Goal: Task Accomplishment & Management: Use online tool/utility

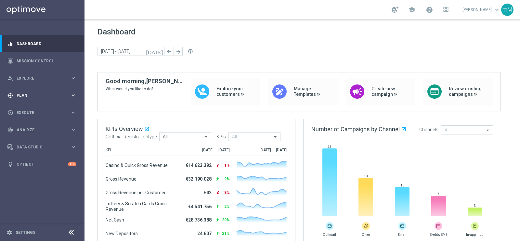
click at [23, 96] on span "Plan" at bounding box center [44, 96] width 54 height 4
click at [28, 108] on link "Target Groups" at bounding box center [42, 108] width 51 height 5
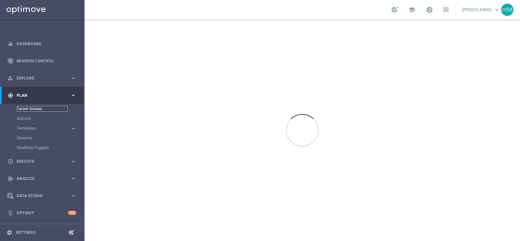
click at [37, 109] on link "Target Groups" at bounding box center [42, 108] width 51 height 5
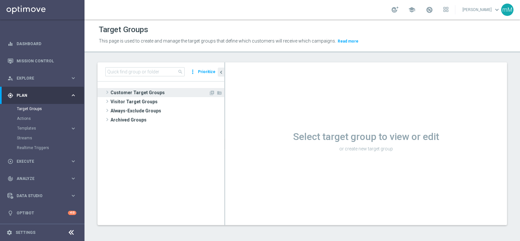
click at [137, 91] on span "Customer Target Groups" at bounding box center [159, 92] width 98 height 9
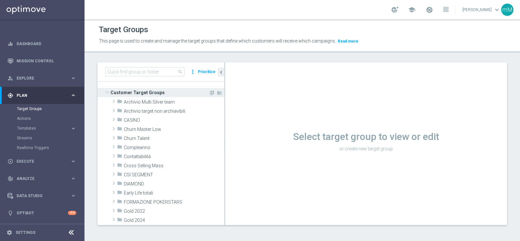
click at [137, 90] on span "Customer Target Groups" at bounding box center [159, 92] width 98 height 9
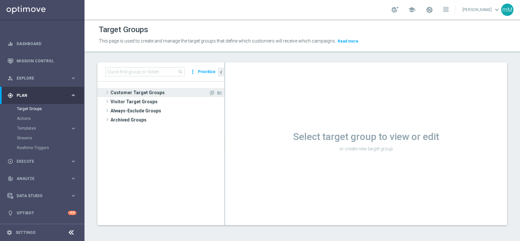
click at [143, 91] on span "Customer Target Groups" at bounding box center [159, 92] width 98 height 9
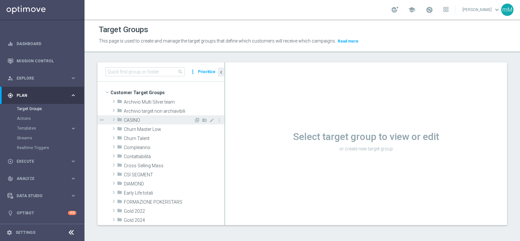
click at [142, 120] on span "CASINO" at bounding box center [159, 121] width 70 height 6
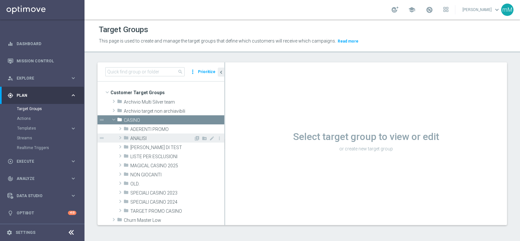
scroll to position [40, 0]
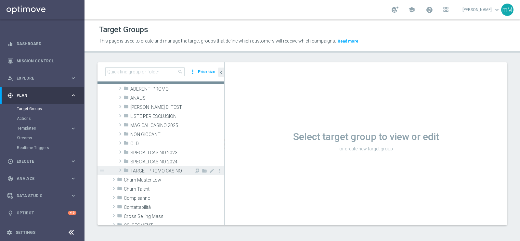
click at [142, 168] on span "TARGET PROMO CASINO" at bounding box center [161, 171] width 63 height 6
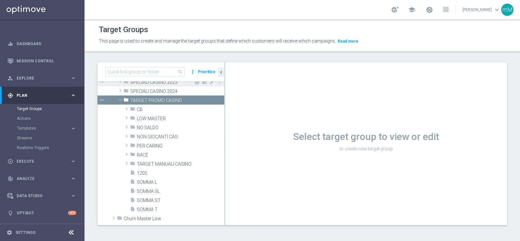
scroll to position [122, 0]
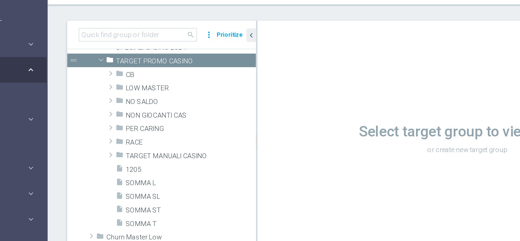
click at [150, 118] on span "NO SALDO" at bounding box center [180, 117] width 87 height 6
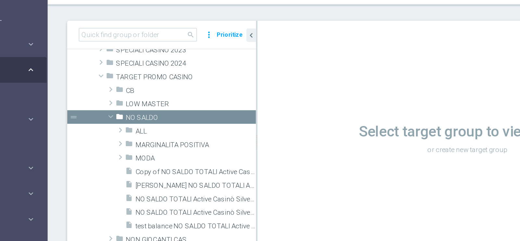
scroll to position [138, 0]
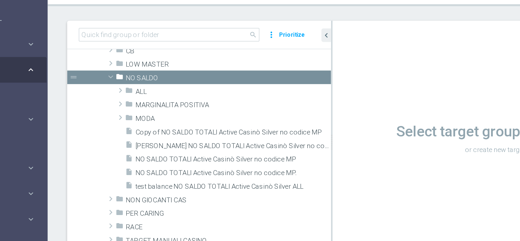
drag, startPoint x: 224, startPoint y: 125, endPoint x: 296, endPoint y: 124, distance: 72.4
click at [296, 124] on as-split "search more_vert Prioritize Customer Target Groups library_add create_new_folder" at bounding box center [301, 143] width 409 height 163
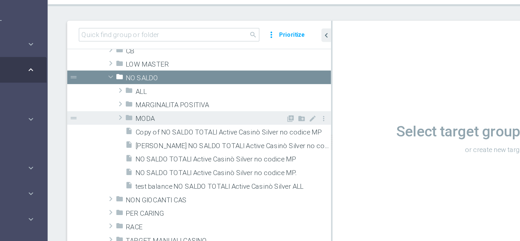
click at [175, 129] on span "MODA" at bounding box center [193, 128] width 101 height 6
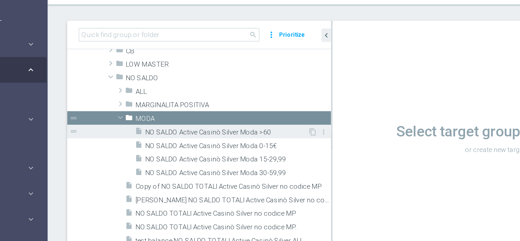
click at [192, 138] on span "NO SALDO Active Casinò Silver Moda >60" at bounding box center [204, 137] width 109 height 6
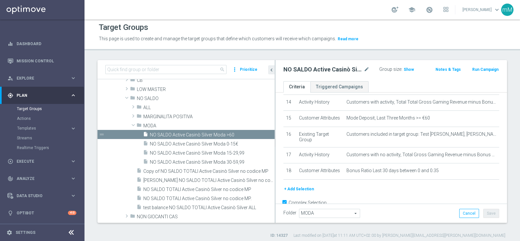
click at [28, 126] on button "Templates keyboard_arrow_right" at bounding box center [47, 128] width 60 height 5
click at [32, 136] on link "Optimail" at bounding box center [43, 137] width 47 height 5
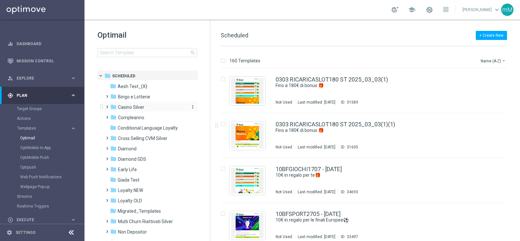
click at [135, 108] on span "Casino Silver" at bounding box center [131, 107] width 26 height 6
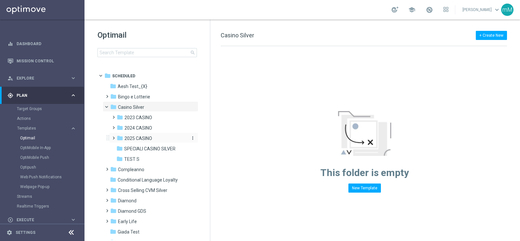
click at [157, 138] on div "folder 2025 CASINO" at bounding box center [151, 138] width 69 height 7
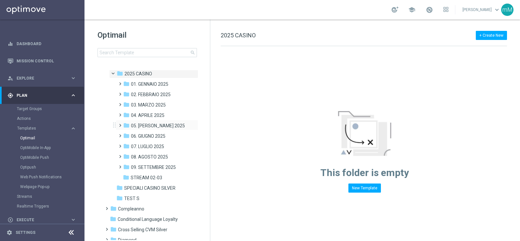
scroll to position [78, 0]
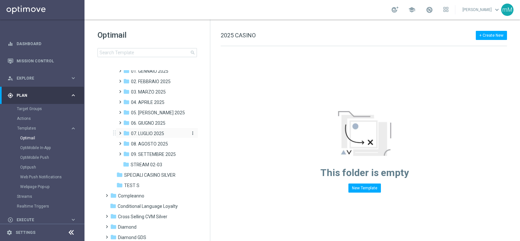
click at [157, 133] on span "07. LUGLIO 2025" at bounding box center [147, 134] width 33 height 6
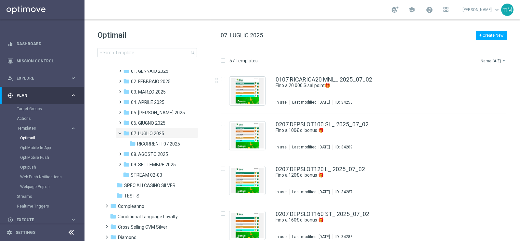
click at [498, 61] on button "Name (A-Z) arrow_drop_down" at bounding box center [493, 61] width 27 height 8
click at [471, 90] on span "Date Modified (Newest)" at bounding box center [482, 89] width 44 height 5
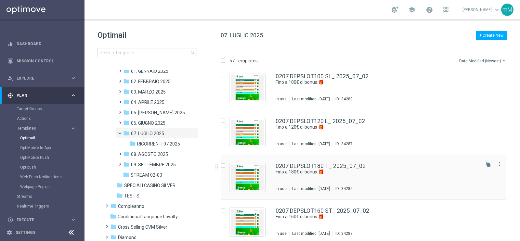
scroll to position [2381, 0]
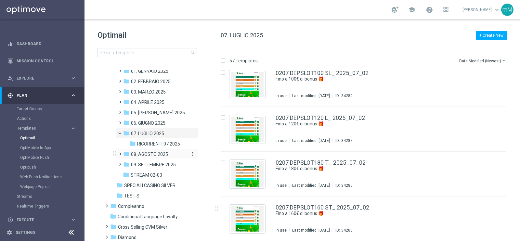
click at [146, 152] on span "08. AGOSTO 2025" at bounding box center [149, 154] width 37 height 6
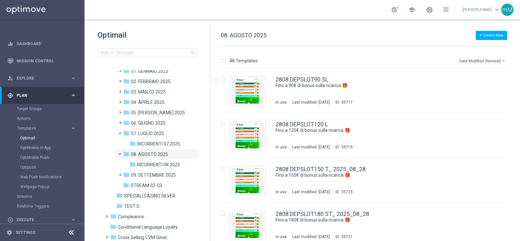
click at [489, 57] on button "Date Modified (Newest) arrow_drop_down" at bounding box center [482, 61] width 48 height 8
click at [470, 91] on span "Date Modified (Newest)" at bounding box center [482, 89] width 44 height 5
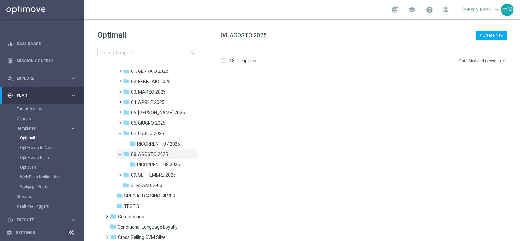
scroll to position [1978, 0]
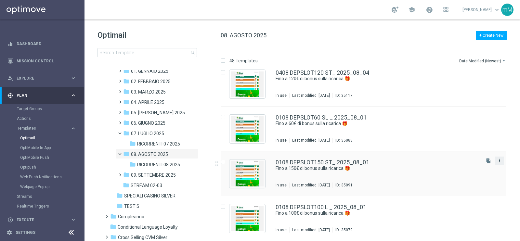
click at [500, 160] on icon "more_vert" at bounding box center [498, 160] width 5 height 5
click at [476, 176] on div "Copy To" at bounding box center [472, 176] width 39 height 5
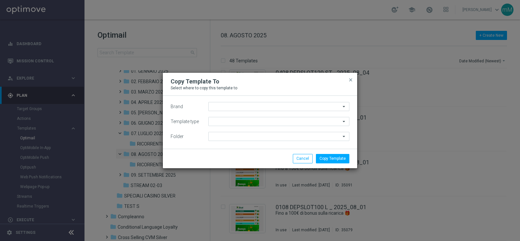
type input "Sisal Marketing"
type input "Scheduled"
type input "08. AGOSTO 2025"
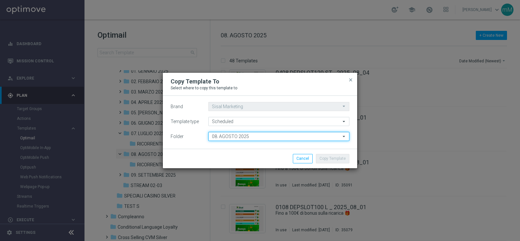
click at [264, 139] on input "08. AGOSTO 2025" at bounding box center [278, 136] width 141 height 9
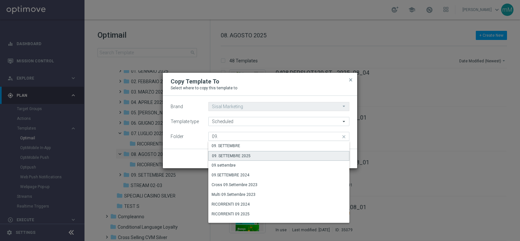
click at [252, 155] on div "09. SETTEMBRE 2025" at bounding box center [278, 156] width 141 height 10
type input "09. SETTEMBRE 2025"
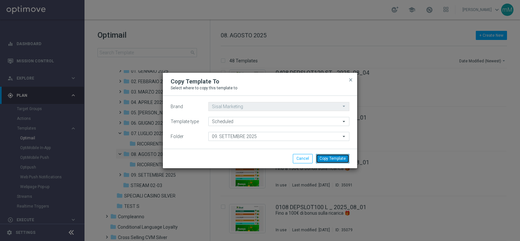
click at [326, 157] on button "Copy Template" at bounding box center [332, 158] width 33 height 9
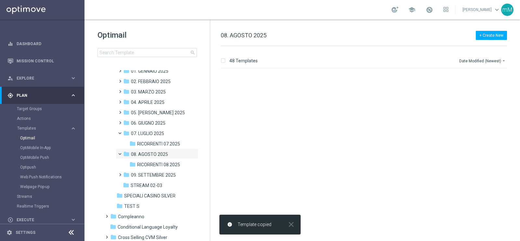
scroll to position [0, 0]
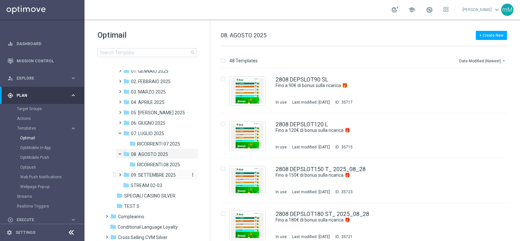
click at [158, 173] on span "09. SETTEMBRE 2025" at bounding box center [153, 175] width 45 height 6
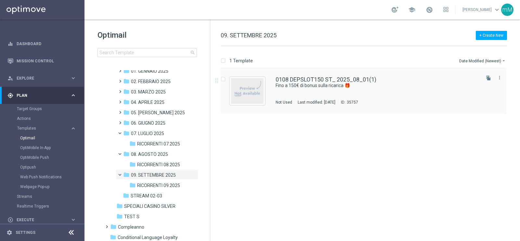
click at [346, 89] on div "0108 DEPSLOT150 ST_ 2025_08_01(1) Fino a 150€ di bonus sulla ricarica 🎁 Not Use…" at bounding box center [376, 91] width 203 height 28
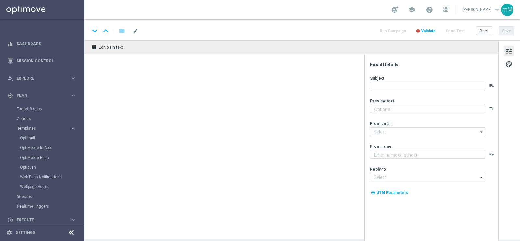
type input "0108 DEPSLOT150 ST_ 2025_08_01(1)"
type textarea "Scopri la promozione che ti abbiamo riservato"
type textarea "Sisal"
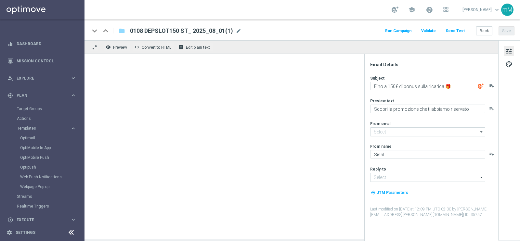
type input "[EMAIL_ADDRESS][DOMAIN_NAME]"
click at [236, 32] on span "mode_edit" at bounding box center [238, 31] width 6 height 6
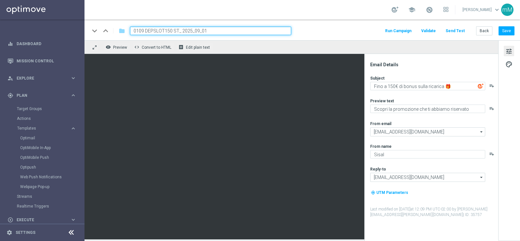
type input "0109 DEPSLOT150 ST_ 2025_09_01"
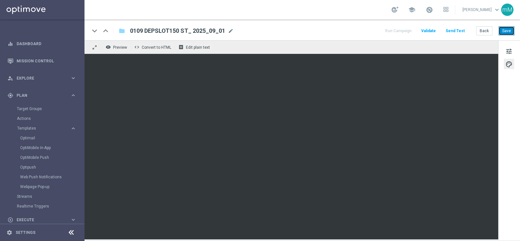
click at [508, 30] on button "Save" at bounding box center [506, 30] width 16 height 9
click at [481, 29] on button "Back" at bounding box center [484, 30] width 16 height 9
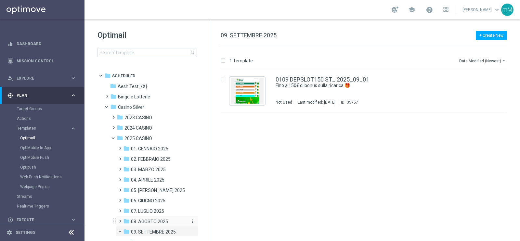
click at [149, 219] on span "08. AGOSTO 2025" at bounding box center [149, 222] width 37 height 6
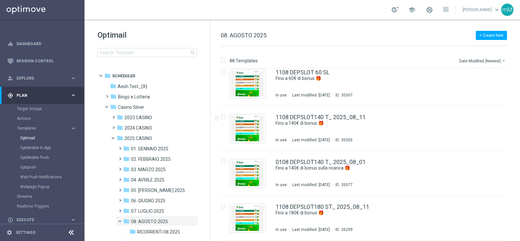
scroll to position [1247, 0]
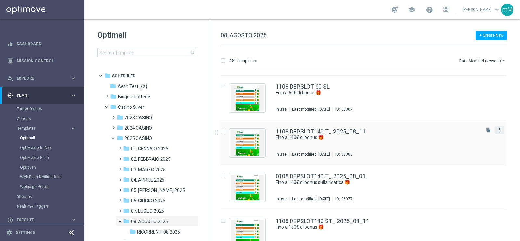
click at [497, 130] on icon "more_vert" at bounding box center [498, 129] width 5 height 5
click at [479, 145] on div "Copy To" at bounding box center [472, 145] width 39 height 5
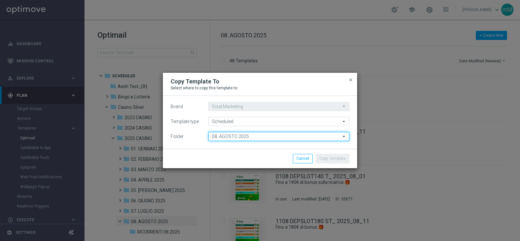
click at [287, 136] on input "08. AGOSTO 2025" at bounding box center [278, 136] width 141 height 9
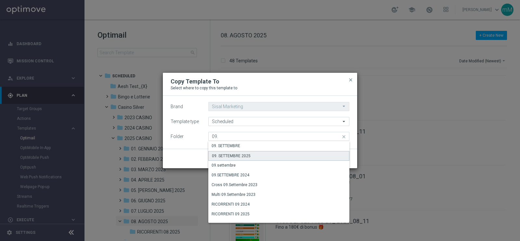
click at [271, 156] on div "09. SETTEMBRE 2025" at bounding box center [278, 156] width 141 height 10
type input "09. SETTEMBRE 2025"
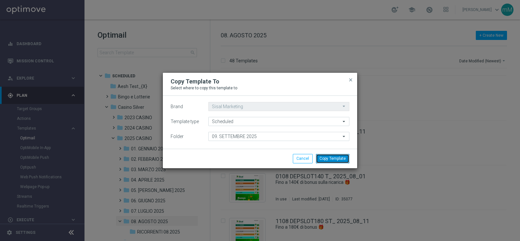
click at [333, 157] on button "Copy Template" at bounding box center [332, 158] width 33 height 9
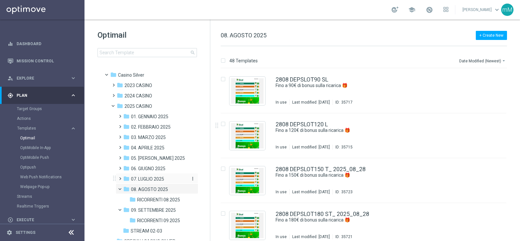
scroll to position [41, 0]
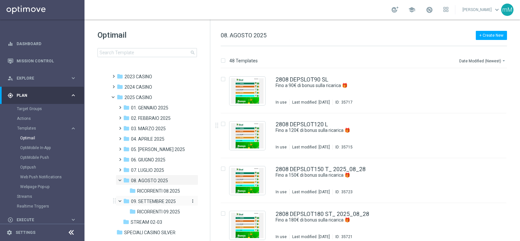
click at [164, 204] on span "09. SETTEMBRE 2025" at bounding box center [153, 201] width 45 height 6
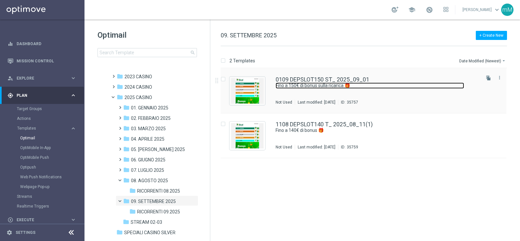
click at [398, 87] on link "Fino a 150€ di bonus sulla ricarica 🎁" at bounding box center [369, 85] width 188 height 6
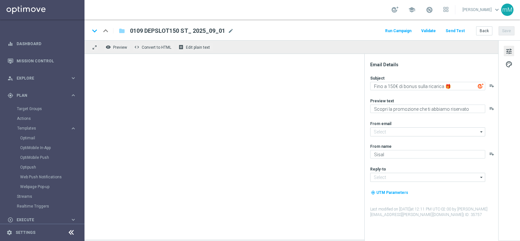
type input "[EMAIL_ADDRESS][DOMAIN_NAME]"
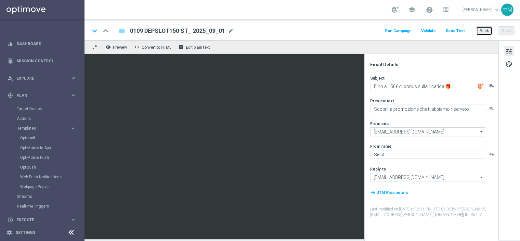
click at [485, 32] on button "Back" at bounding box center [484, 30] width 16 height 9
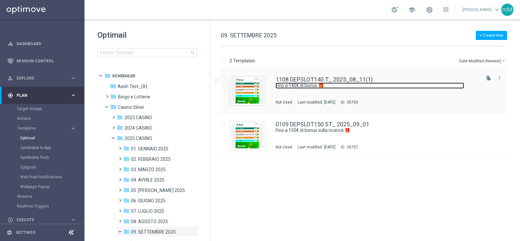
click at [335, 85] on link "Fino a 140€ di bonus 🎁​" at bounding box center [369, 85] width 188 height 6
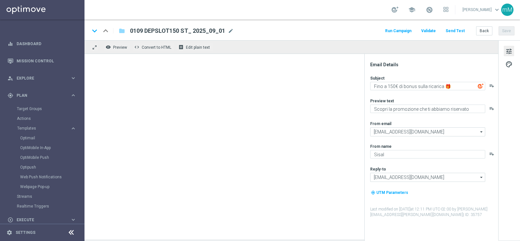
type input "1108 DEPSLOT140 T_ 2025_08_11(1)"
type textarea "Fino a 140€ di bonus 🎁​"
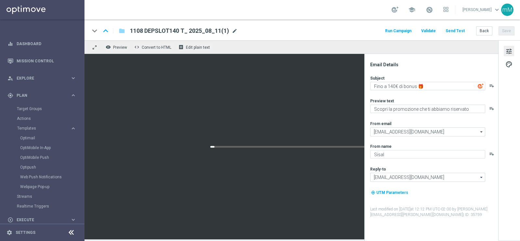
click at [233, 29] on span "mode_edit" at bounding box center [235, 31] width 6 height 6
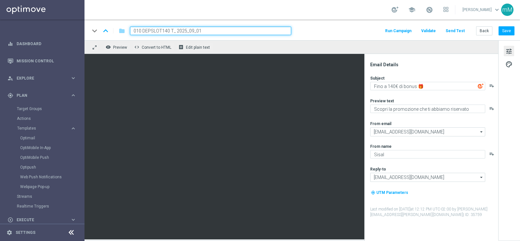
type input "0109 DEPSLOT140 T_ 2025_09_01"
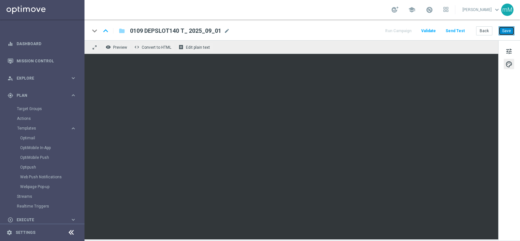
click at [507, 30] on button "Save" at bounding box center [506, 30] width 16 height 9
click at [483, 31] on button "Back" at bounding box center [484, 30] width 16 height 9
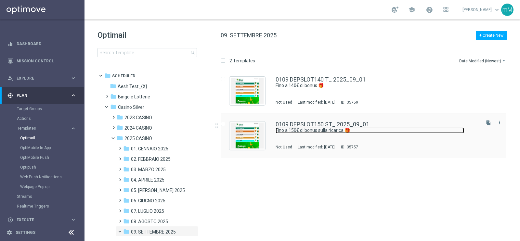
click at [296, 128] on link "Fino a 150€ di bonus sulla ricarica 🎁" at bounding box center [369, 130] width 188 height 6
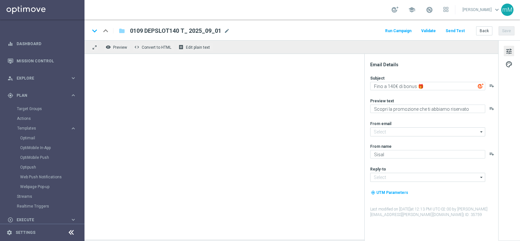
type textarea "Fino a 150€ di bonus sulla ricarica 🎁"
type input "[EMAIL_ADDRESS][DOMAIN_NAME]"
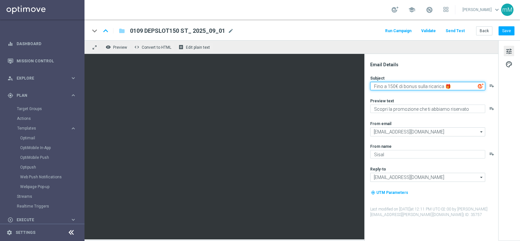
click at [401, 85] on textarea "Fino a 150€ di bonus sulla ricarica 🎁" at bounding box center [427, 86] width 115 height 8
click at [416, 86] on textarea "Fino a 150€ di bonus sulla ricarica 🎁" at bounding box center [427, 86] width 115 height 8
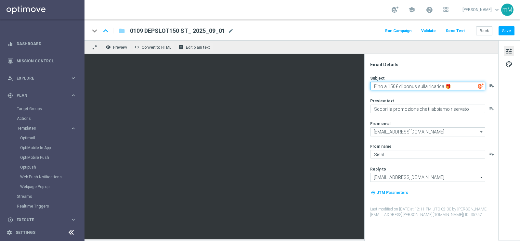
drag, startPoint x: 417, startPoint y: 85, endPoint x: 460, endPoint y: 89, distance: 44.0
click at [460, 89] on textarea "Fino a 150€ di bonus sulla ricarica 🎁" at bounding box center [427, 86] width 115 height 8
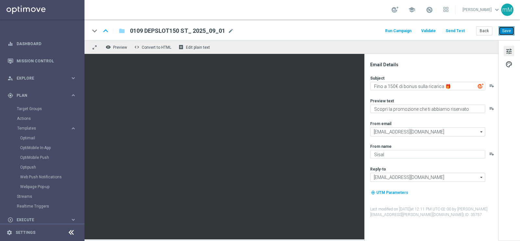
click at [504, 31] on button "Save" at bounding box center [506, 30] width 16 height 9
click at [483, 32] on button "Back" at bounding box center [484, 30] width 16 height 9
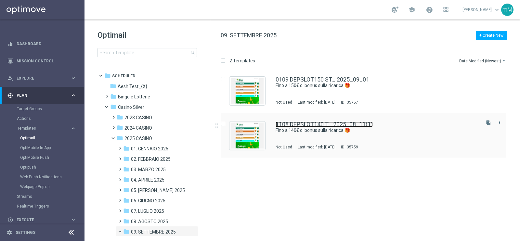
click at [337, 127] on link "1108 DEPSLOT140 T_ 2025_08_11(1)" at bounding box center [323, 124] width 97 height 6
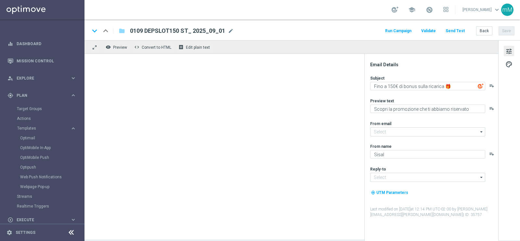
type input "[EMAIL_ADDRESS][DOMAIN_NAME]"
type textarea "Fino a 140€ di bonus sulla ricarica 🎁​"
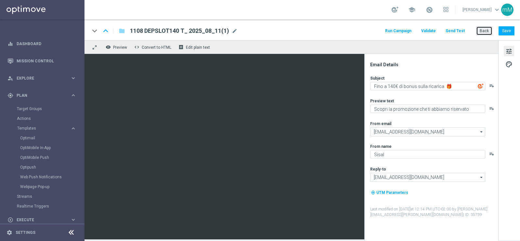
click at [488, 31] on button "Back" at bounding box center [484, 30] width 16 height 9
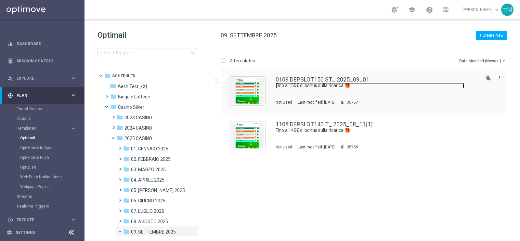
click at [292, 86] on link "Fino a 150€ di bonus sulla ricarica 🎁" at bounding box center [369, 85] width 188 height 6
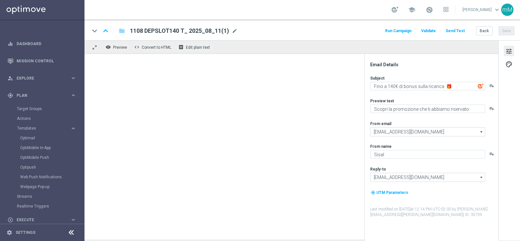
type textarea "Fino a 150€ di bonus sulla ricarica 🎁"
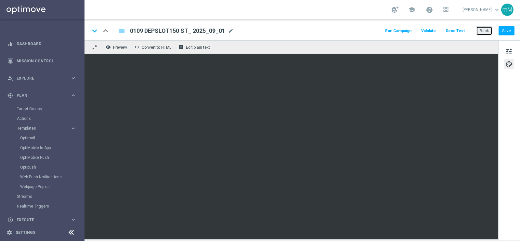
click at [481, 28] on button "Back" at bounding box center [484, 30] width 16 height 9
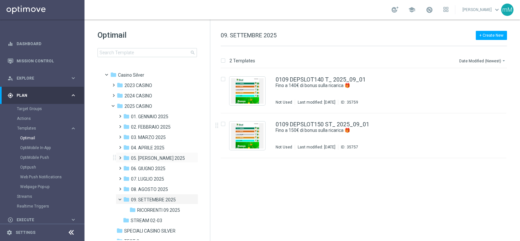
scroll to position [32, 0]
click at [156, 188] on span "08. AGOSTO 2025" at bounding box center [149, 189] width 37 height 6
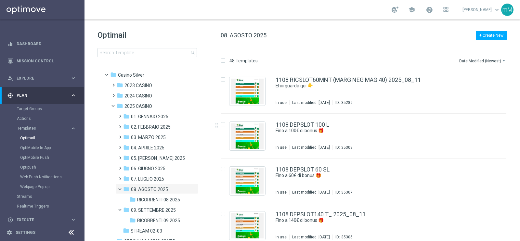
scroll to position [1165, 0]
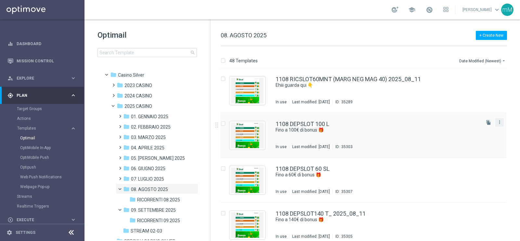
click at [498, 125] on button "more_vert" at bounding box center [499, 122] width 6 height 8
click at [479, 137] on div "Copy To" at bounding box center [472, 138] width 39 height 5
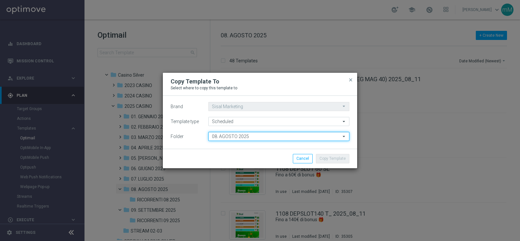
click at [275, 136] on input "08. AGOSTO 2025" at bounding box center [278, 136] width 141 height 9
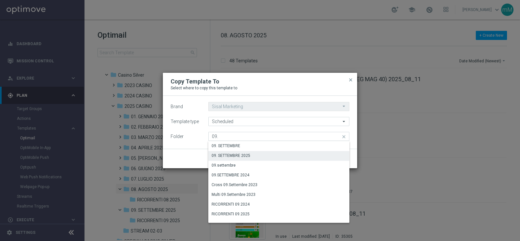
click at [261, 153] on div "09. SETTEMBRE 2025" at bounding box center [278, 155] width 141 height 9
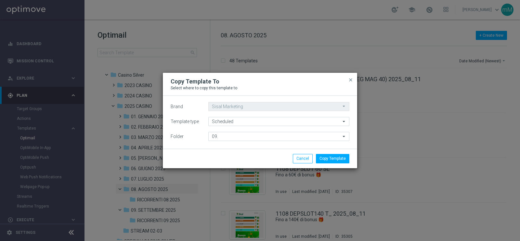
type input "09. SETTEMBRE 2025"
click at [332, 157] on button "Copy Template" at bounding box center [332, 158] width 33 height 9
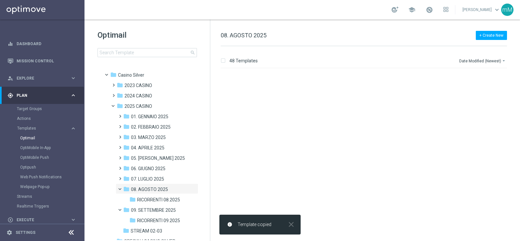
scroll to position [0, 0]
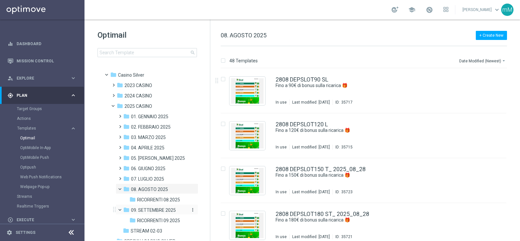
click at [157, 209] on span "09. SETTEMBRE 2025" at bounding box center [153, 210] width 45 height 6
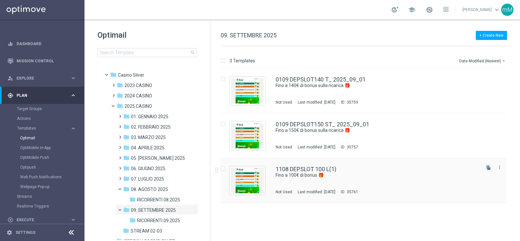
click at [313, 178] on div "1108 DEPSLOT 100 L(1) Fino a 100€ di bonus 🎁​ Not Used Last modified: [DATE] ID…" at bounding box center [376, 180] width 203 height 28
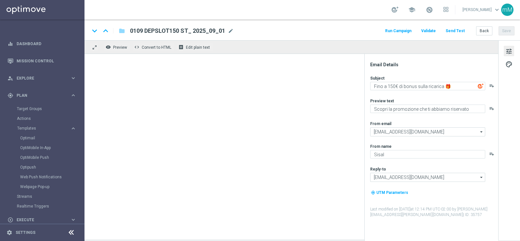
type textarea "Fino a 100€ di bonus 🎁​"
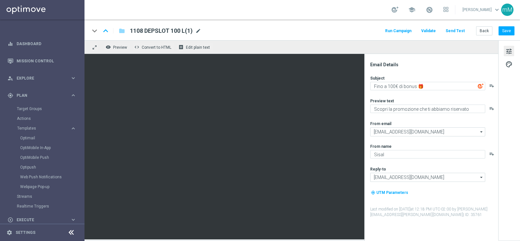
click at [198, 31] on span "mode_edit" at bounding box center [198, 31] width 6 height 6
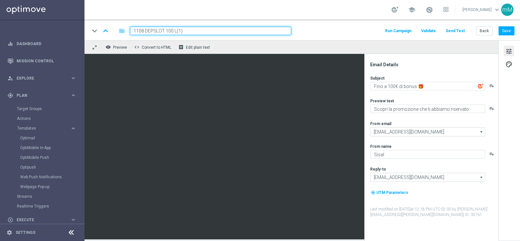
click at [187, 33] on input "1108 DEPSLOT 100 L(1)" at bounding box center [210, 31] width 161 height 8
paste input "2025_09_01"
drag, startPoint x: 142, startPoint y: 33, endPoint x: 105, endPoint y: 43, distance: 38.7
click at [105, 43] on div "keyboard_arrow_down keyboard_arrow_up folder 1108 DEPSLOT 100 L_2025_09_01 Run …" at bounding box center [301, 129] width 435 height 220
type input "0109 DEPSLOT 100 L_2025_09_01"
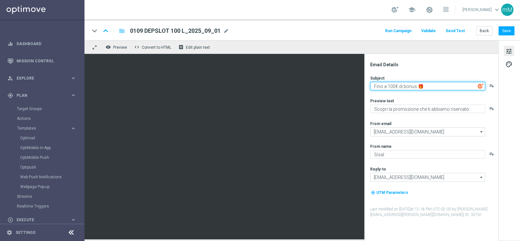
drag, startPoint x: 414, startPoint y: 87, endPoint x: 442, endPoint y: 88, distance: 28.3
click at [442, 88] on textarea "Fino a 100€ di bonus 🎁​" at bounding box center [427, 86] width 115 height 8
paste textarea "sulla ricarica 🎁​"
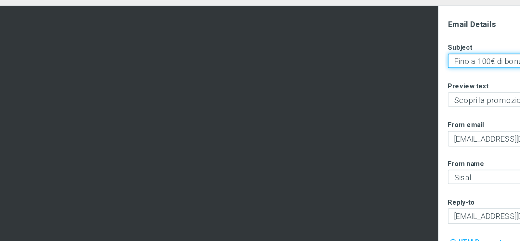
type textarea "Fino a 100€ di bonus sulla ricarica 🎁​"
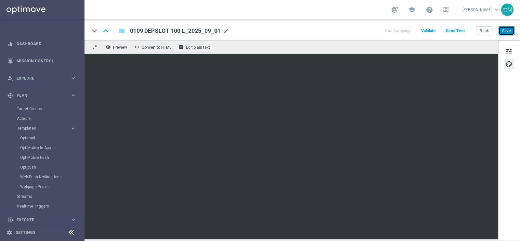
click at [508, 29] on button "Save" at bounding box center [506, 30] width 16 height 9
click at [480, 28] on button "Back" at bounding box center [484, 30] width 16 height 9
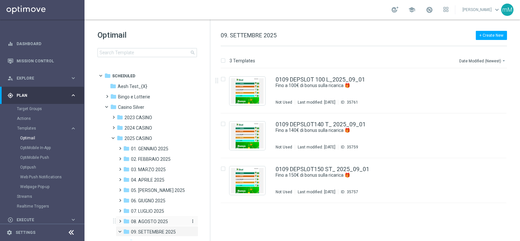
click at [161, 219] on span "08. AGOSTO 2025" at bounding box center [149, 222] width 37 height 6
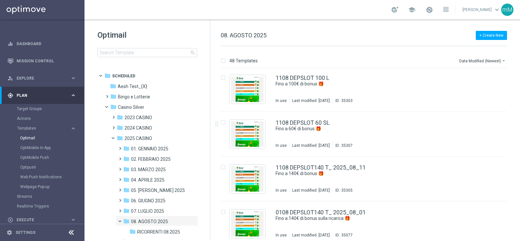
scroll to position [1205, 0]
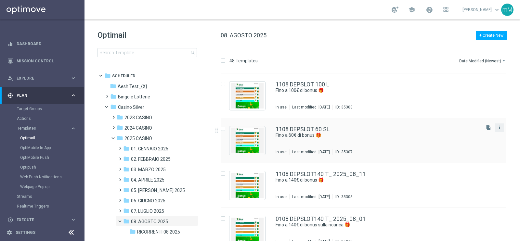
click at [500, 128] on button "more_vert" at bounding box center [499, 127] width 6 height 8
click at [484, 144] on div "Copy To" at bounding box center [472, 143] width 39 height 5
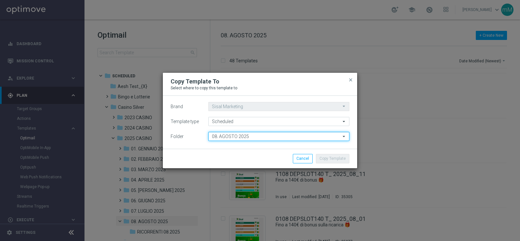
click at [257, 137] on input "08. AGOSTO 2025" at bounding box center [278, 136] width 141 height 9
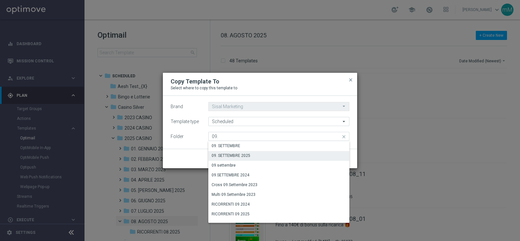
click at [248, 155] on div "09. SETTEMBRE 2025" at bounding box center [230, 156] width 39 height 6
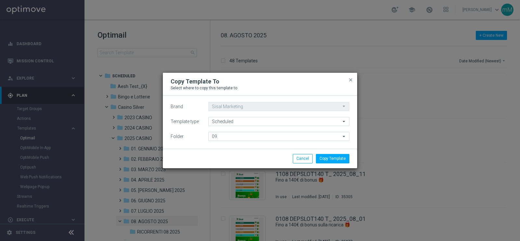
type input "09. SETTEMBRE 2025"
click at [329, 164] on div "Copy Template Cancel" at bounding box center [260, 158] width 194 height 19
click at [330, 158] on button "Copy Template" at bounding box center [332, 158] width 33 height 9
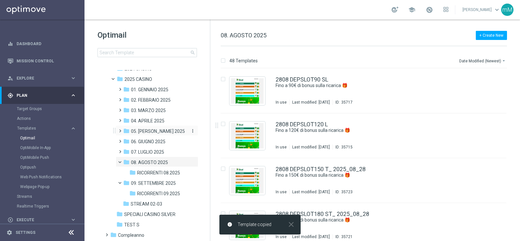
scroll to position [60, 0]
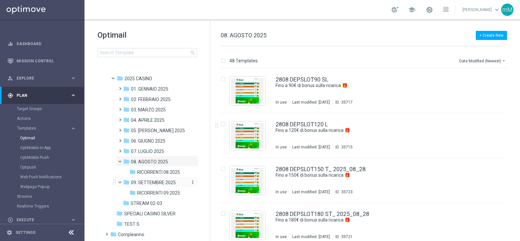
click at [162, 180] on span "09. SETTEMBRE 2025" at bounding box center [153, 183] width 45 height 6
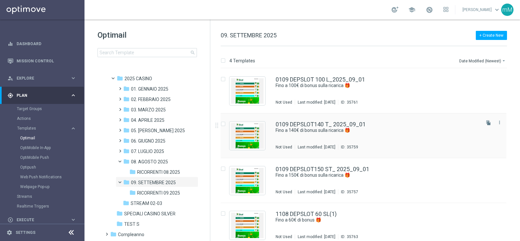
scroll to position [6, 0]
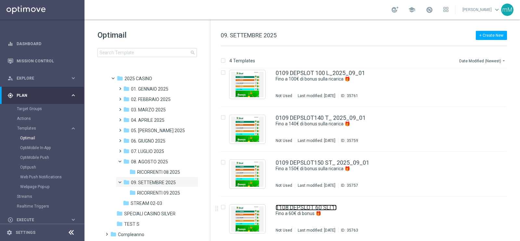
drag, startPoint x: 320, startPoint y: 210, endPoint x: 383, endPoint y: 0, distance: 219.0
click at [320, 210] on link "1108 DEPSLOT 60 SL(1)" at bounding box center [305, 208] width 61 height 6
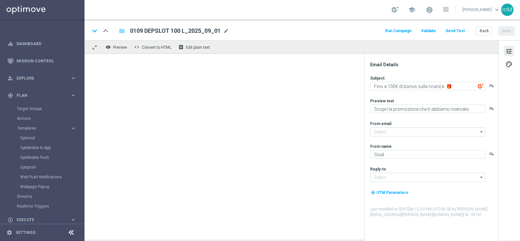
type textarea "Fino a 60€ di bonus 🎁​"
type input "[EMAIL_ADDRESS][DOMAIN_NAME]"
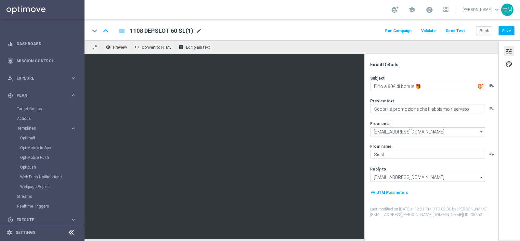
click at [197, 30] on span "mode_edit" at bounding box center [199, 31] width 6 height 6
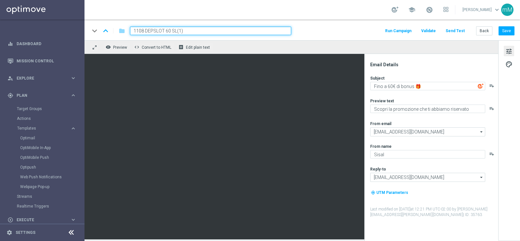
drag, startPoint x: 175, startPoint y: 31, endPoint x: 239, endPoint y: 36, distance: 64.5
click at [239, 36] on div "keyboard_arrow_down keyboard_arrow_up folder 1108 DEPSLOT 60 SL(1) Run Campaign…" at bounding box center [301, 29] width 435 height 21
paste input "2025_09_01"
drag, startPoint x: 143, startPoint y: 32, endPoint x: 105, endPoint y: 35, distance: 38.4
click at [105, 35] on div "keyboard_arrow_down keyboard_arrow_up folder 1108 DEPSLOT 60 SL_2025_09_01" at bounding box center [190, 31] width 201 height 8
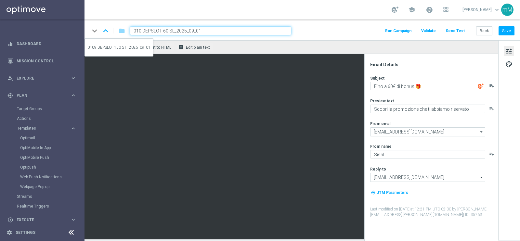
type input "0109 DEPSLOT 60 SL_2025_09_01"
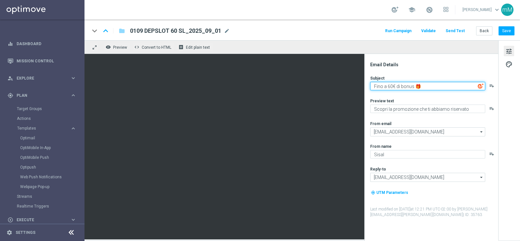
click at [412, 85] on textarea "Fino a 60€ di bonus 🎁​" at bounding box center [427, 86] width 115 height 8
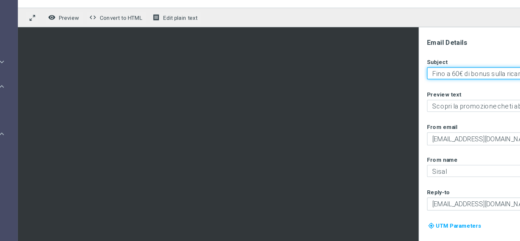
type textarea "Fino a 60€ di bonus sulla ricarica 🎁​"
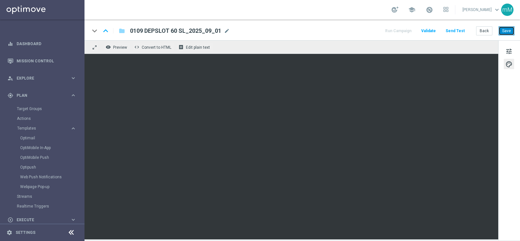
click at [503, 28] on button "Save" at bounding box center [506, 30] width 16 height 9
click at [477, 30] on button "Back" at bounding box center [484, 30] width 16 height 9
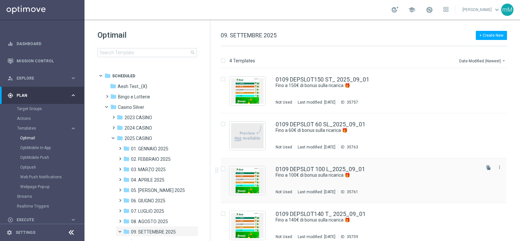
click at [338, 180] on div "0109 DEPSLOT 100 L_2025_09_01 Fino a 100€ di bonus sulla ricarica 🎁​ Not Used L…" at bounding box center [376, 180] width 203 height 28
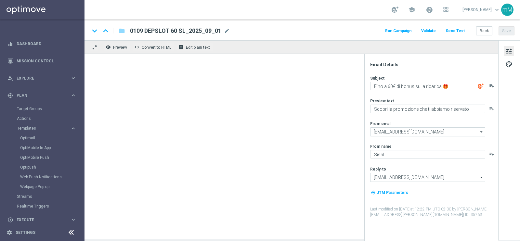
type textarea "Fino a 100€ di bonus sulla ricarica 🎁​"
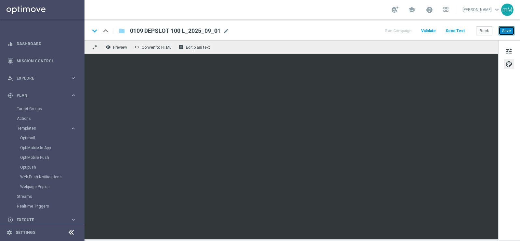
click at [506, 33] on button "Save" at bounding box center [506, 30] width 16 height 9
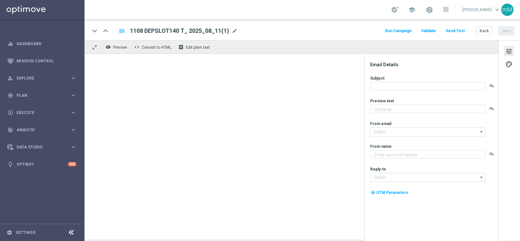
type textarea "Scopri la promozione che ti abbiamo riservato"
type input "[EMAIL_ADDRESS][DOMAIN_NAME]"
type textarea "Sisal"
type input "[EMAIL_ADDRESS][DOMAIN_NAME]"
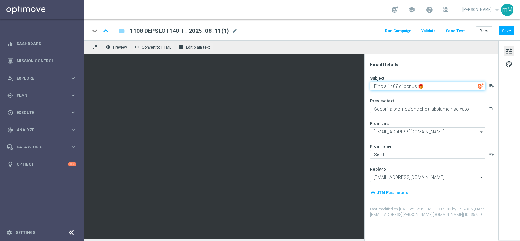
click at [415, 86] on textarea "Fino a 140€ di bonus 🎁​" at bounding box center [427, 86] width 115 height 8
paste textarea "sulla ricarica 🎁"
type textarea "Fino a 140€ di bonus sulla ricarica 🎁​"
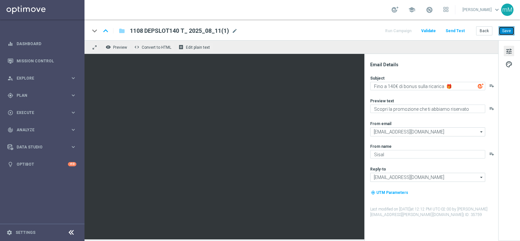
click at [503, 31] on button "Save" at bounding box center [506, 30] width 16 height 9
click at [234, 28] on span "mode_edit" at bounding box center [235, 31] width 6 height 6
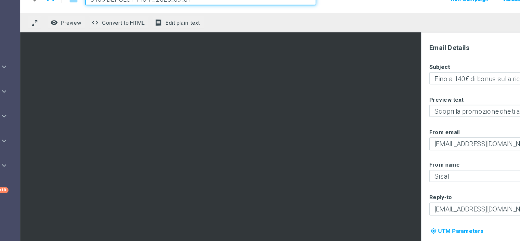
type input "0109 DEPSLOT140 T_ 2025_09_01"
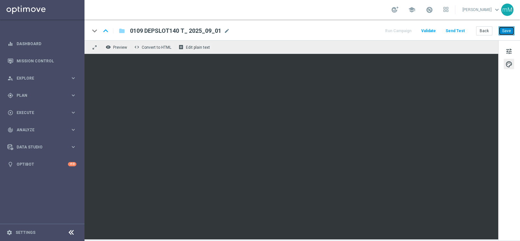
click at [508, 28] on button "Save" at bounding box center [506, 30] width 16 height 9
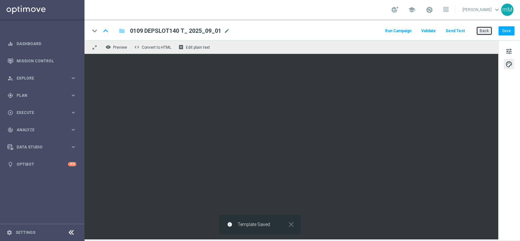
click at [485, 30] on button "Back" at bounding box center [484, 30] width 16 height 9
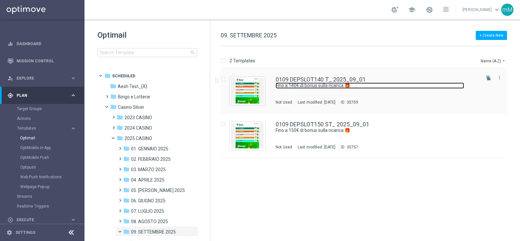
click at [358, 87] on link "Fino a 140€ di bonus sulla ricarica 🎁​" at bounding box center [369, 85] width 188 height 6
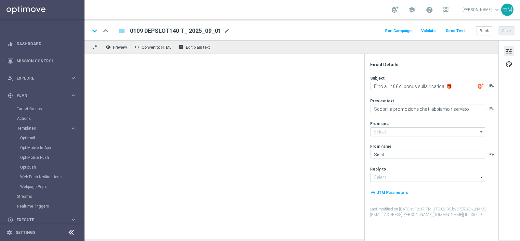
type input "[EMAIL_ADDRESS][DOMAIN_NAME]"
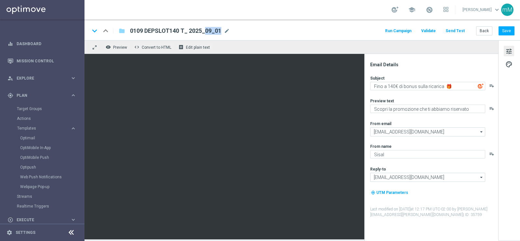
drag, startPoint x: 185, startPoint y: 31, endPoint x: 222, endPoint y: 33, distance: 37.4
click at [222, 33] on div "0109 DEPSLOT140 T_ 2025_09_01 mode_edit" at bounding box center [180, 31] width 100 height 8
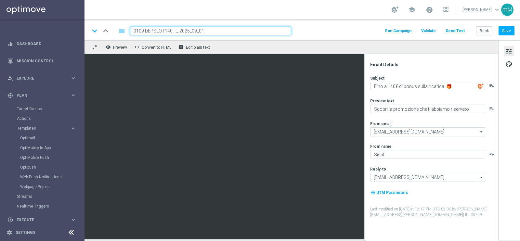
drag, startPoint x: 203, startPoint y: 32, endPoint x: 178, endPoint y: 32, distance: 25.0
click at [178, 32] on input "0109 DEPSLOT140 T_ 2025_09_01" at bounding box center [210, 31] width 161 height 8
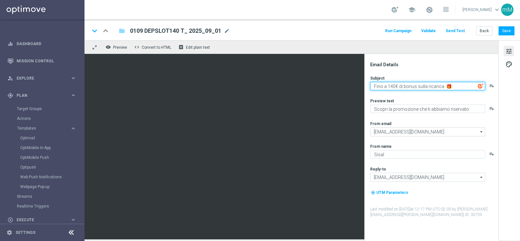
drag, startPoint x: 417, startPoint y: 84, endPoint x: 453, endPoint y: 89, distance: 36.0
click at [453, 89] on textarea "Fino a 140€ di bonus sulla ricarica 🎁​" at bounding box center [427, 86] width 115 height 8
drag, startPoint x: 416, startPoint y: 87, endPoint x: 468, endPoint y: 83, distance: 52.4
click at [468, 83] on textarea "Fino a 140€ di bonus sulla ricarica 🎁​" at bounding box center [427, 86] width 115 height 8
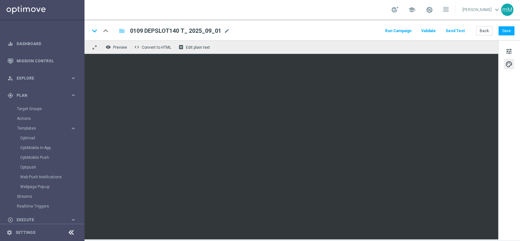
drag, startPoint x: 189, startPoint y: 31, endPoint x: 219, endPoint y: 32, distance: 29.9
click at [219, 32] on span "0109 DEPSLOT140 T_ 2025_09_01" at bounding box center [175, 31] width 91 height 8
click at [481, 28] on button "Back" at bounding box center [484, 30] width 16 height 9
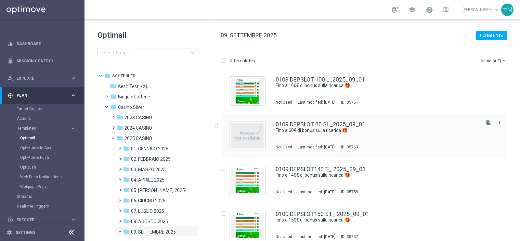
scroll to position [6, 0]
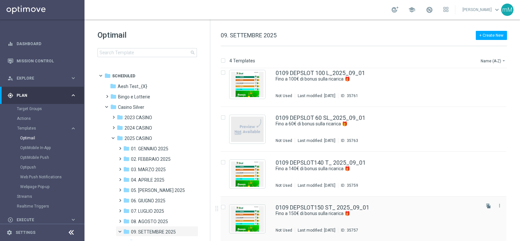
click at [322, 204] on div "0109 DEPSLOT150 ST_ 2025_09_01 Fino a 150€ di bonus sulla ricarica 🎁 Not Used L…" at bounding box center [362, 218] width 285 height 45
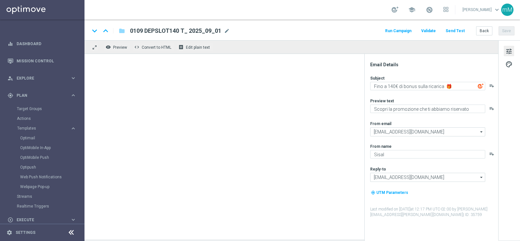
type textarea "Fino a 150€ di bonus sulla ricarica 🎁"
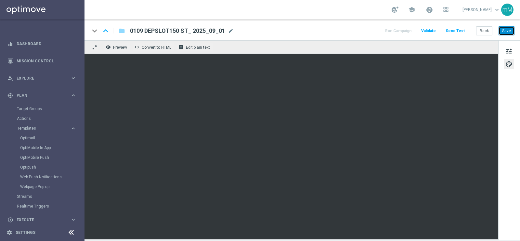
click at [504, 32] on button "Save" at bounding box center [506, 30] width 16 height 9
click at [483, 31] on button "Back" at bounding box center [484, 30] width 16 height 9
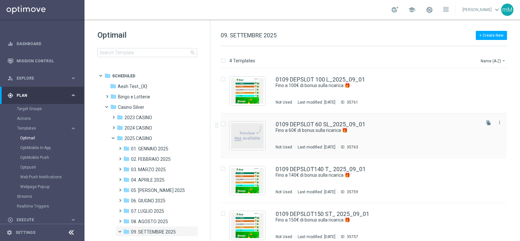
scroll to position [6, 0]
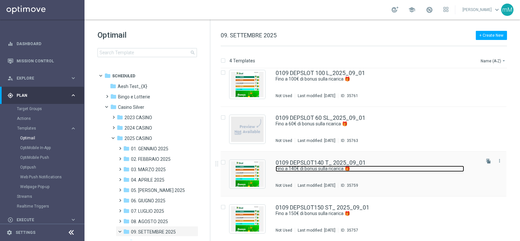
click at [340, 171] on link "Fino a 140€ di bonus sulla ricarica 🎁​" at bounding box center [369, 169] width 188 height 6
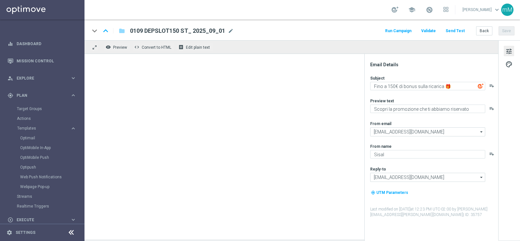
type textarea "Fino a 140€ di bonus sulla ricarica 🎁​"
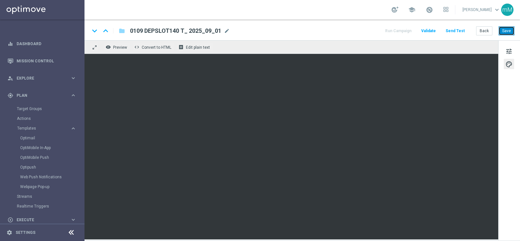
click at [510, 33] on button "Save" at bounding box center [506, 30] width 16 height 9
click at [481, 30] on button "Back" at bounding box center [484, 30] width 16 height 9
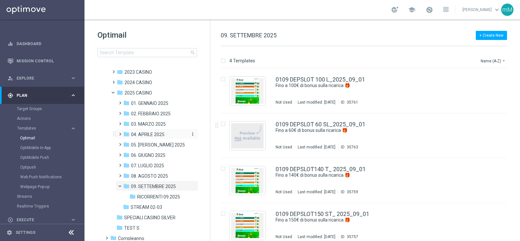
scroll to position [46, 0]
click at [336, 124] on link "0109 DEPSLOT 60 SL_2025_09_01" at bounding box center [320, 124] width 90 height 6
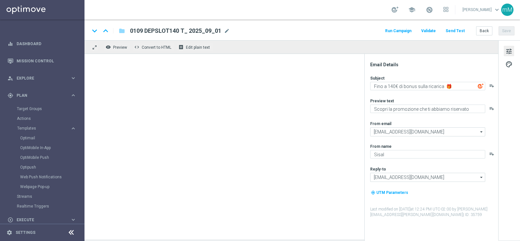
type textarea "Fino a 60€ di bonus sulla ricarica 🎁​"
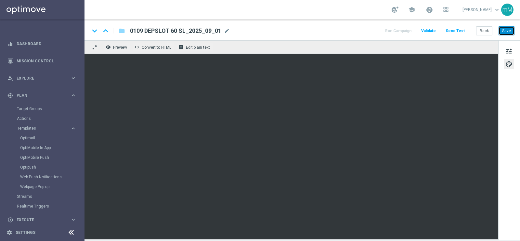
click at [508, 31] on button "Save" at bounding box center [506, 30] width 16 height 9
click at [484, 30] on button "Back" at bounding box center [484, 30] width 16 height 9
